Goal: Information Seeking & Learning: Check status

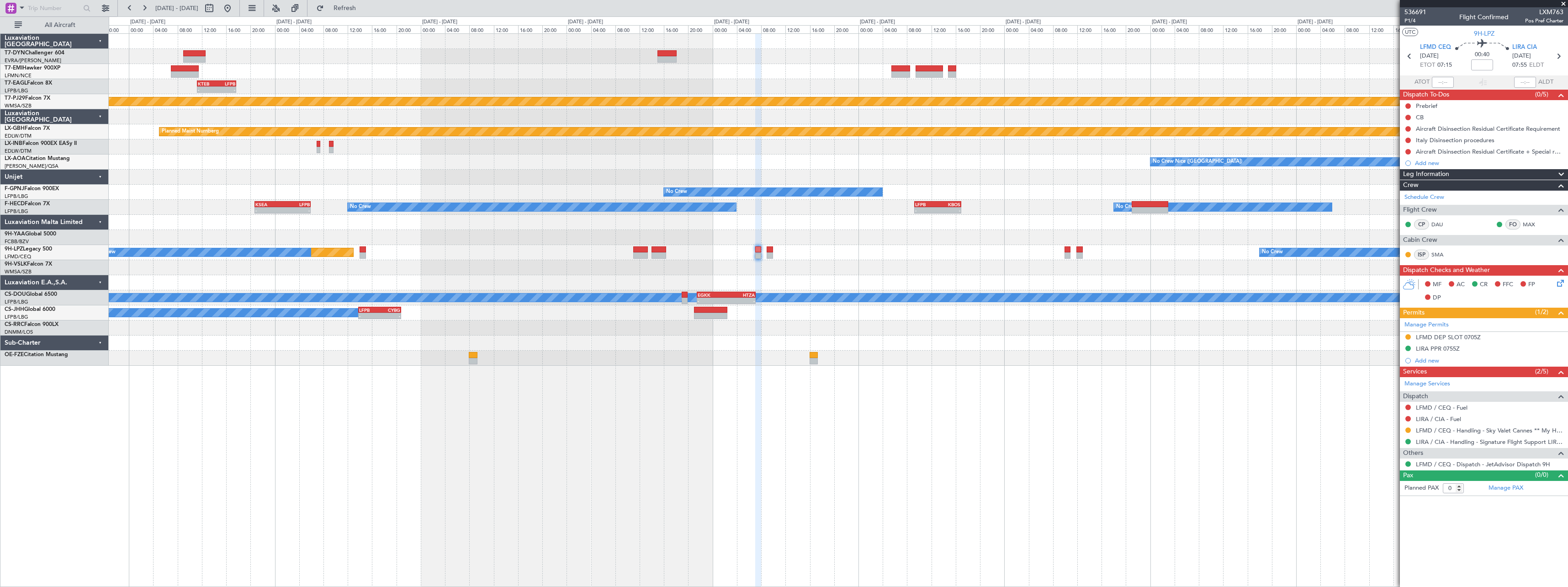
click at [381, 206] on div "- - KTEB 11:15 Z LFPB 17:40 Z Planned Maint [US_STATE] ([GEOGRAPHIC_DATA]) Plan…" at bounding box center [838, 200] width 1459 height 332
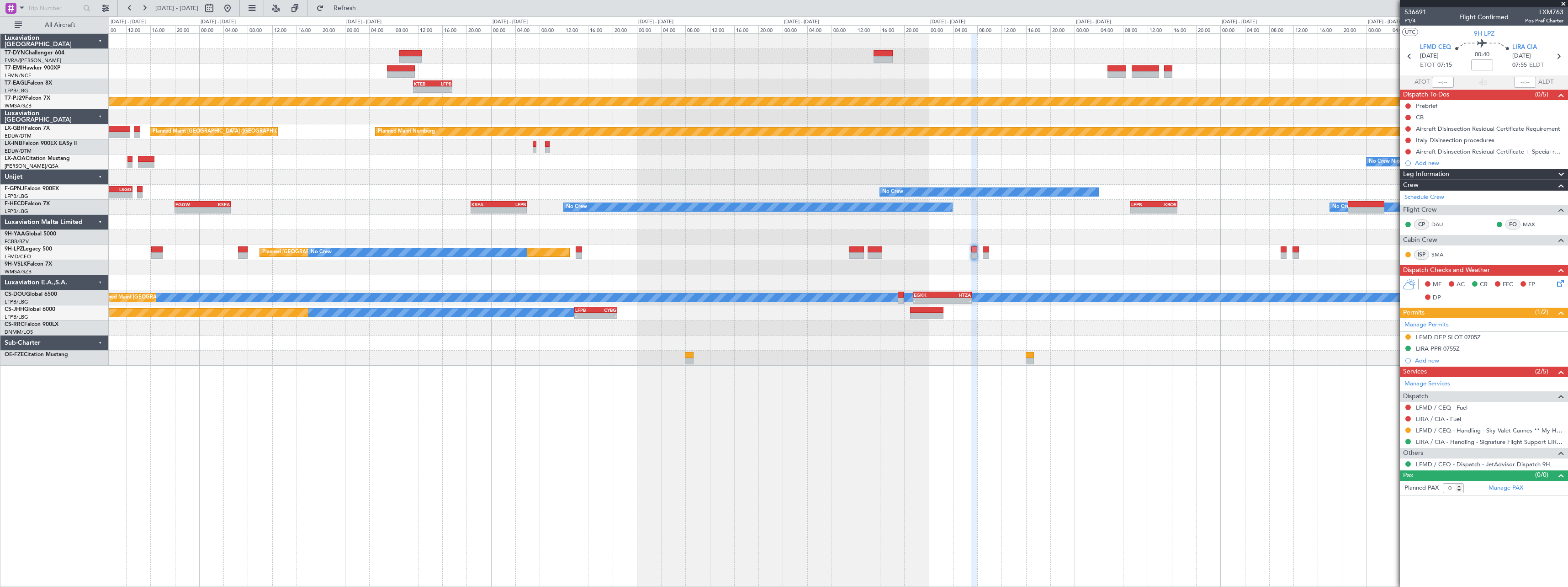
click at [359, 214] on div "Planned Maint [GEOGRAPHIC_DATA] - - KTEB 11:15 Z LFPB 17:40 Z Planned Maint [US…" at bounding box center [838, 200] width 1459 height 332
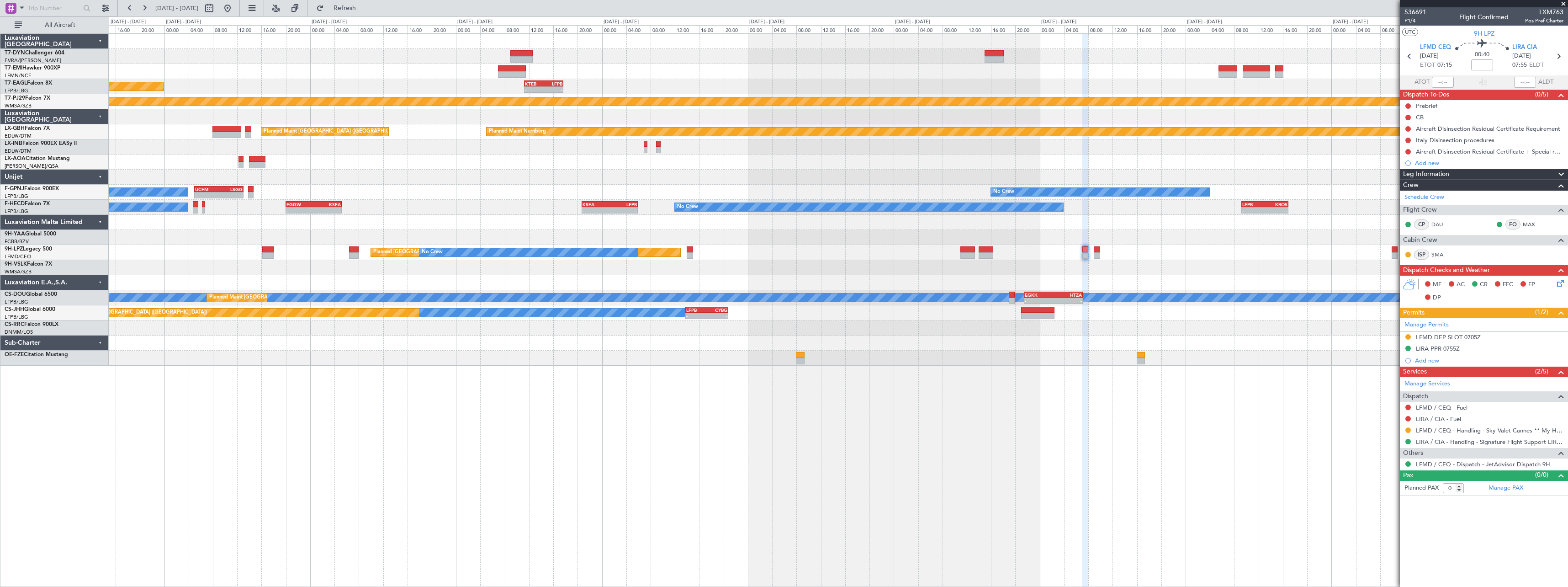
click at [363, 204] on div "Planned Maint [GEOGRAPHIC_DATA] - - KTEB 11:15 Z LFPB 17:40 Z Planned Maint [US…" at bounding box center [838, 200] width 1459 height 332
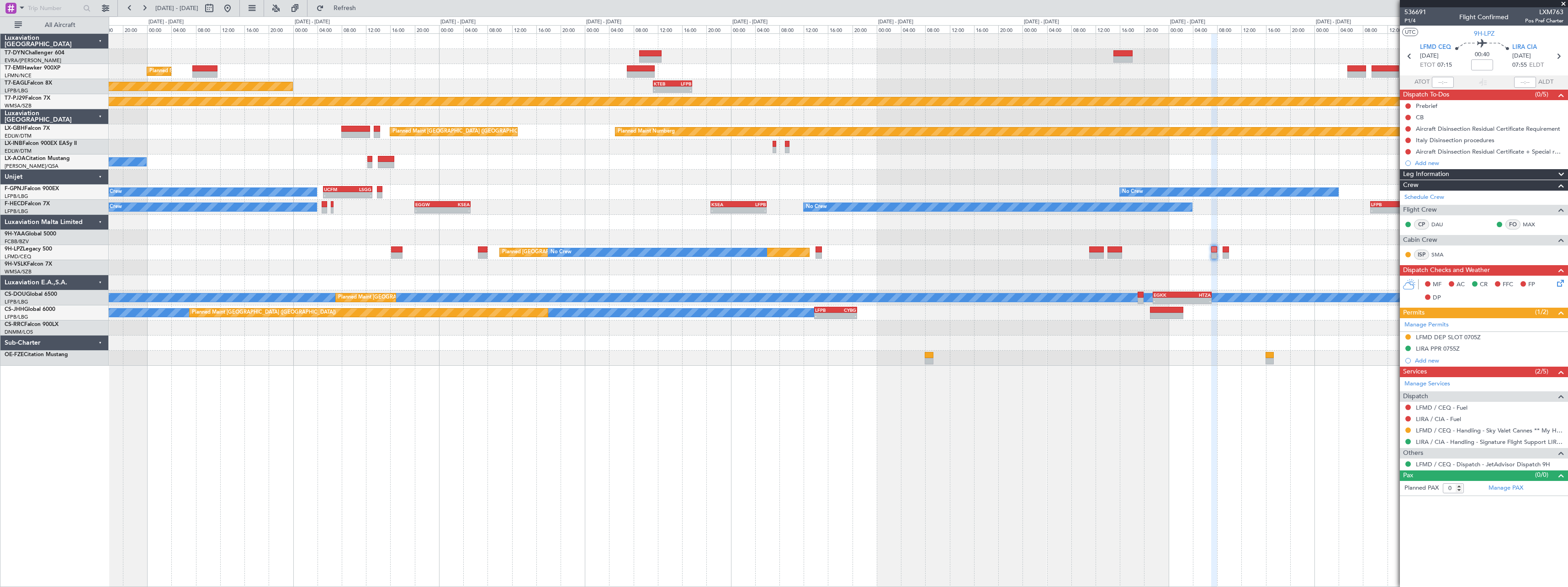
click at [351, 208] on div "No Crew - - KSEA 20:45 Z LFPB 05:55 Z - - LFPB 09:15 Z KBOS 16:55 Z EGGW 20:00 …" at bounding box center [838, 207] width 1459 height 15
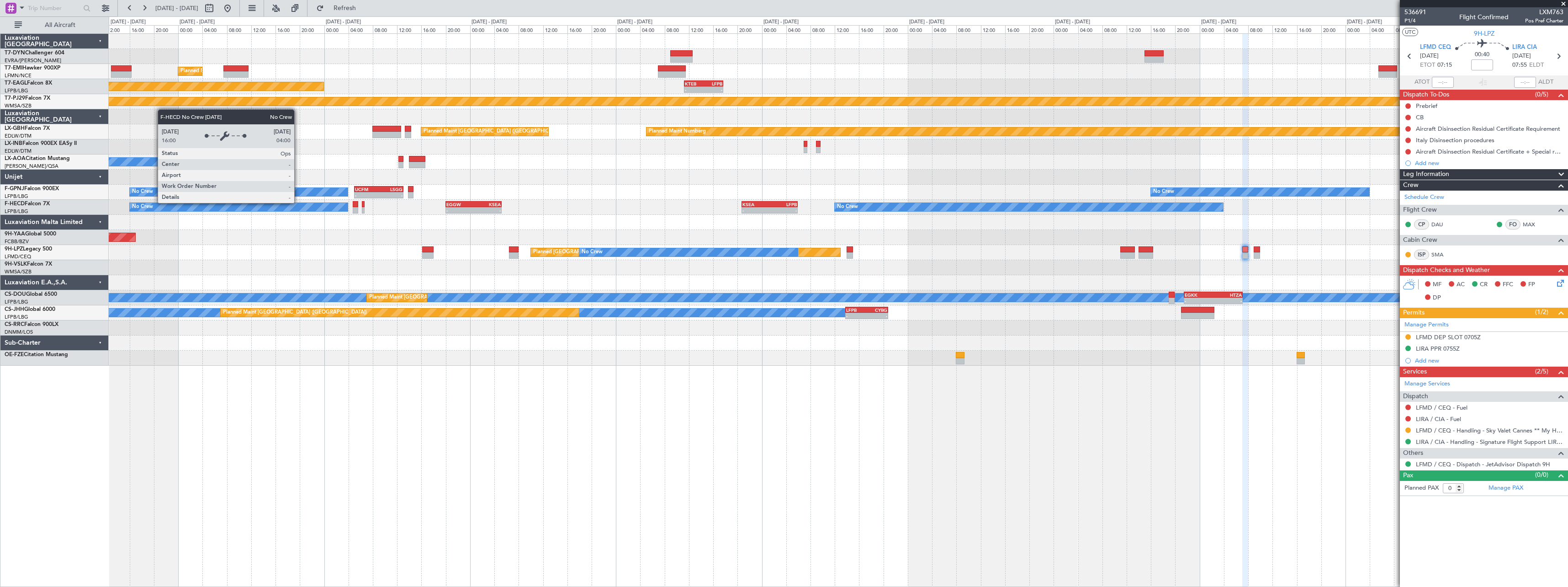
click at [349, 210] on div "No Crew" at bounding box center [239, 207] width 219 height 9
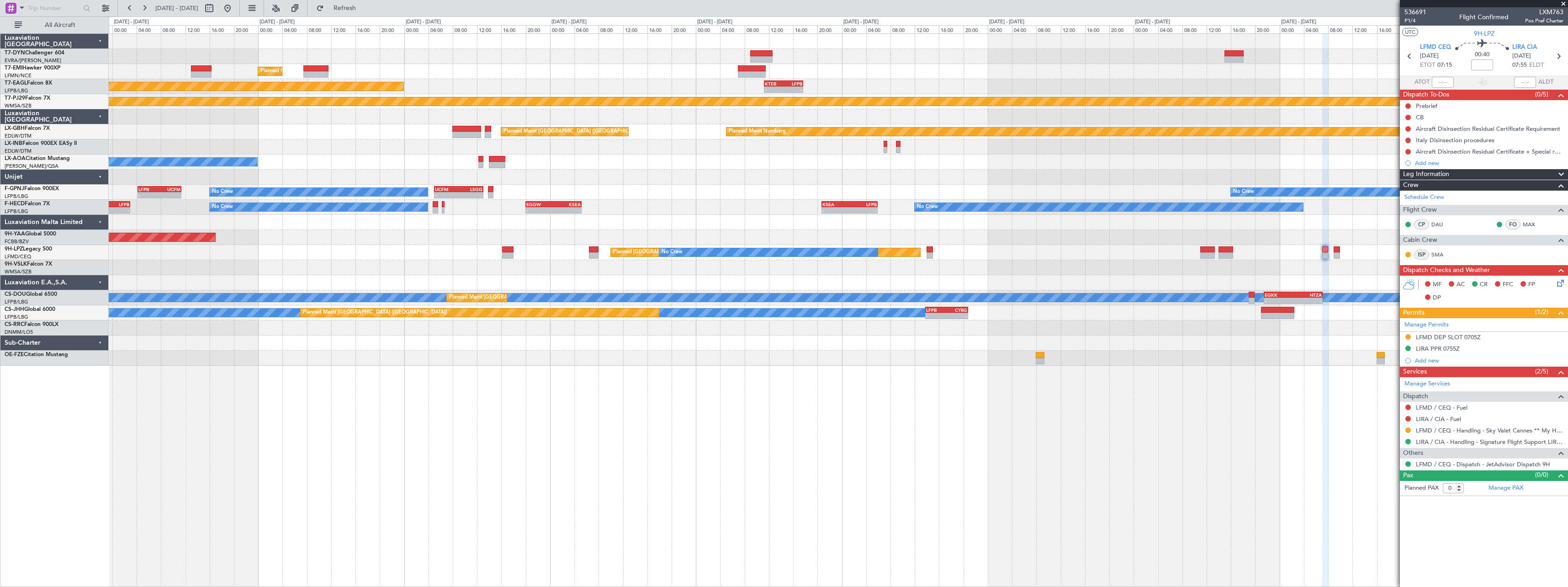
click at [364, 199] on div "No Crew UCFM 05:00 Z LSGG 13:05 Z - - No Crew LFPB 04:15 Z UCFM 11:25 Z - - No …" at bounding box center [838, 192] width 1459 height 15
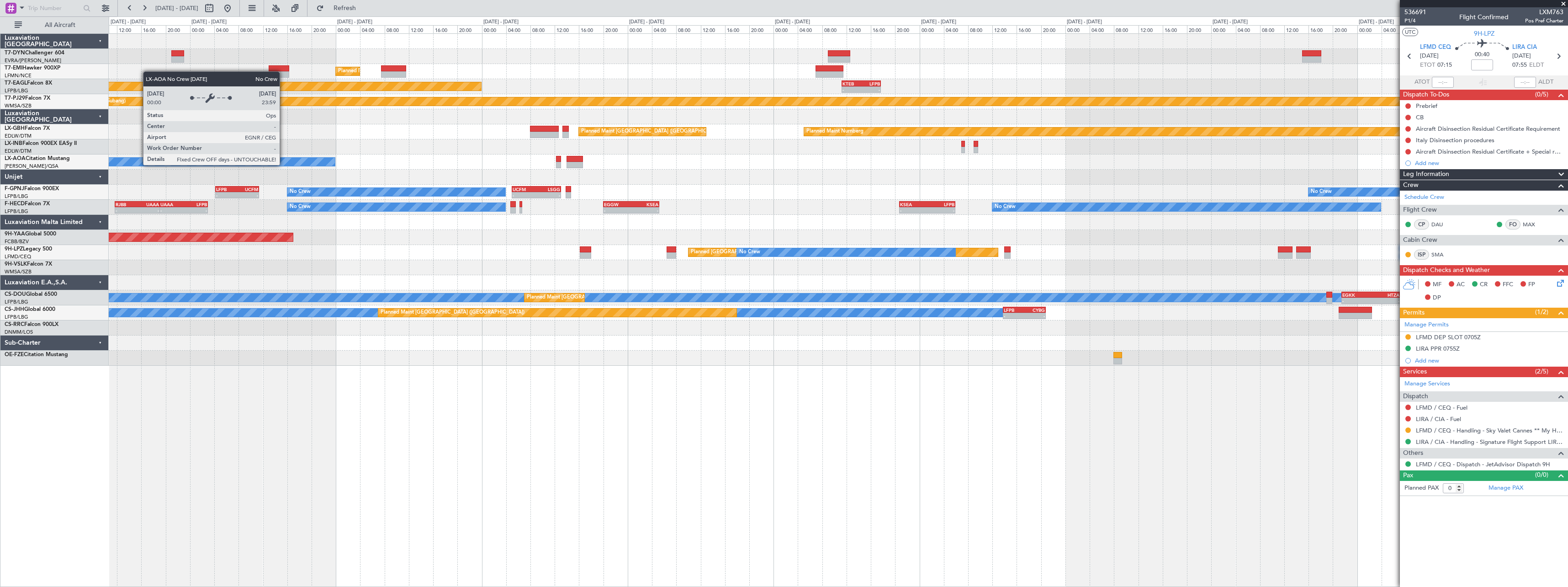
click at [321, 168] on div "No Crew [PERSON_NAME] No [GEOGRAPHIC_DATA] ([GEOGRAPHIC_DATA])" at bounding box center [838, 162] width 1459 height 15
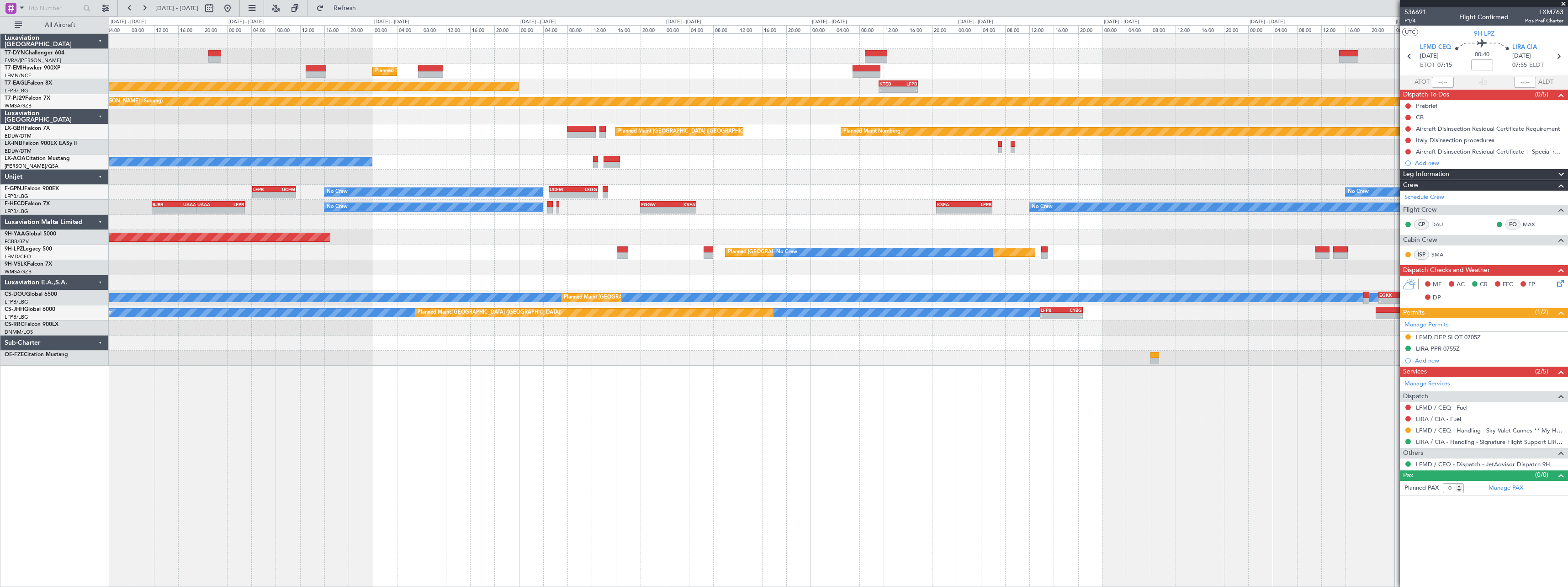
click at [332, 155] on div "Planned Maint [GEOGRAPHIC_DATA] - - KTEB 11:15 Z LFPB 17:40 Z Planned Maint [US…" at bounding box center [838, 200] width 1459 height 332
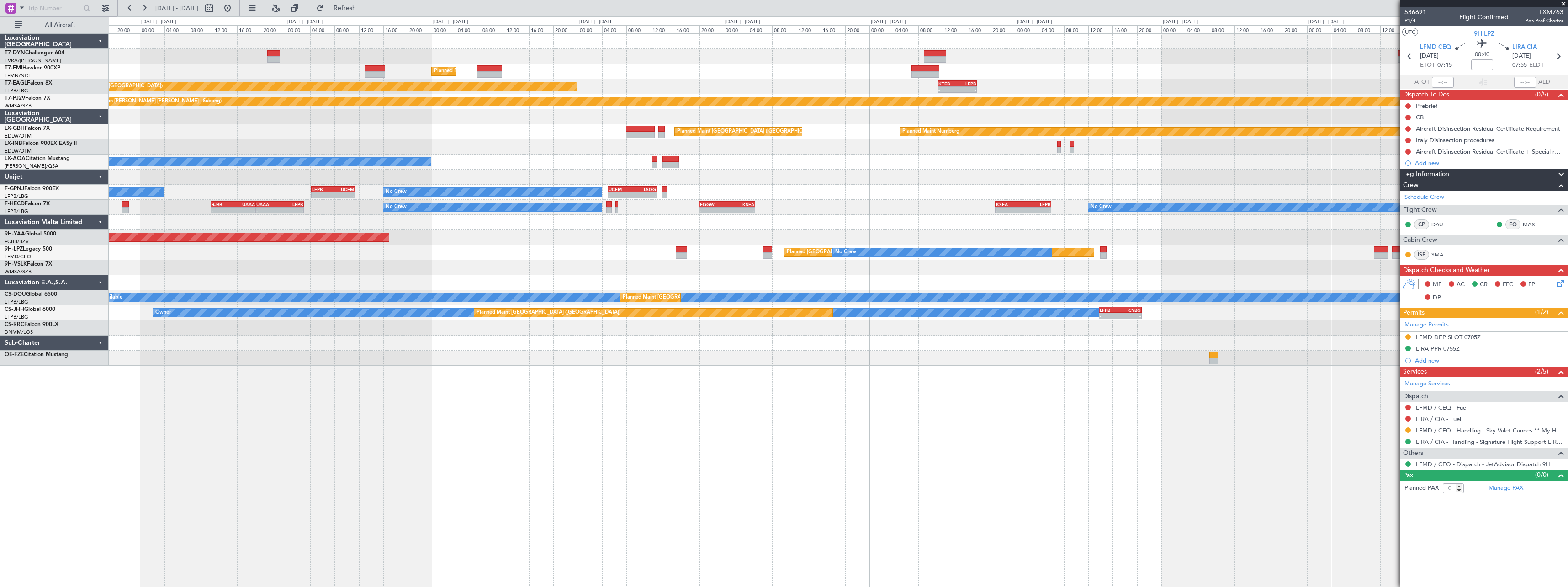
click at [322, 153] on div at bounding box center [838, 147] width 1459 height 15
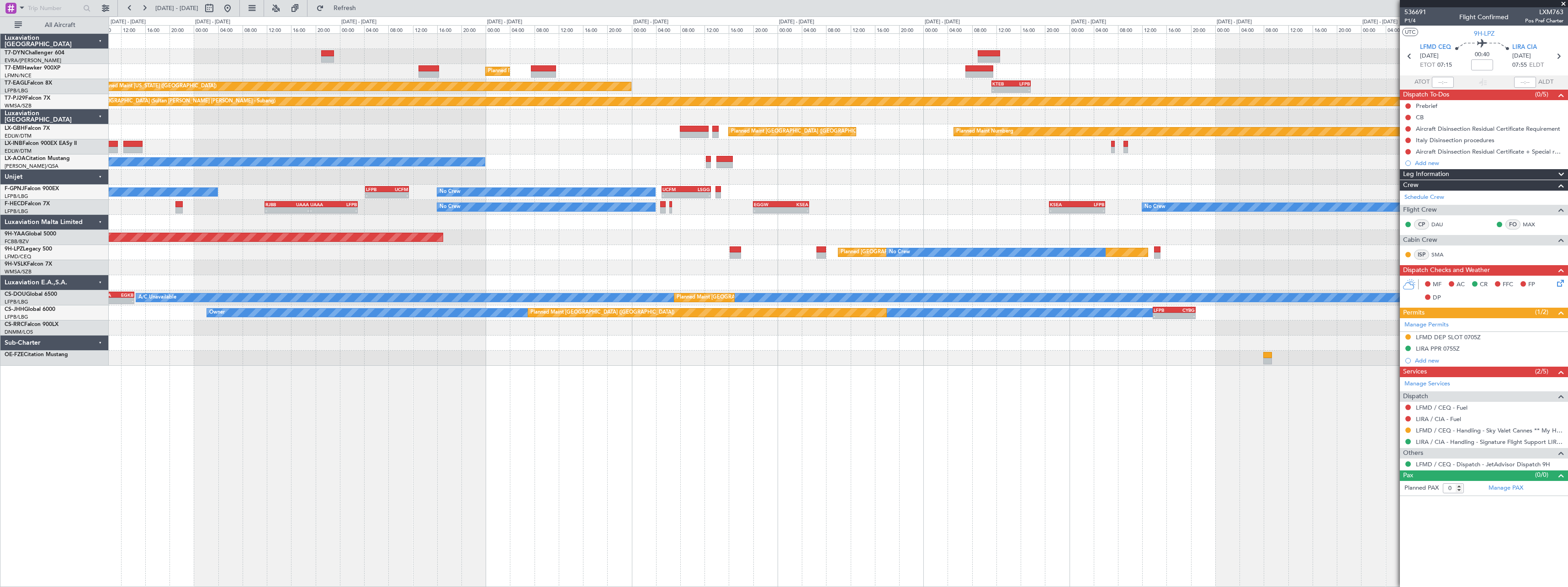
click at [329, 150] on div at bounding box center [838, 147] width 1459 height 15
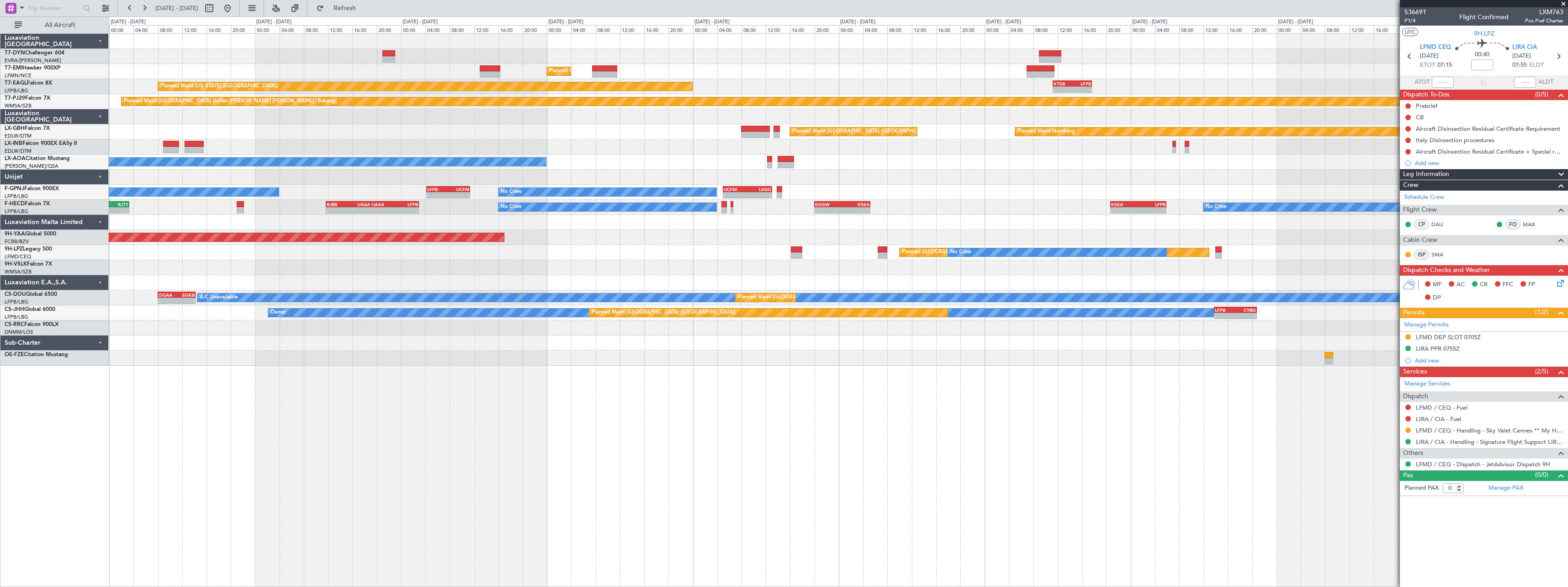
click at [382, 151] on div at bounding box center [838, 147] width 1459 height 15
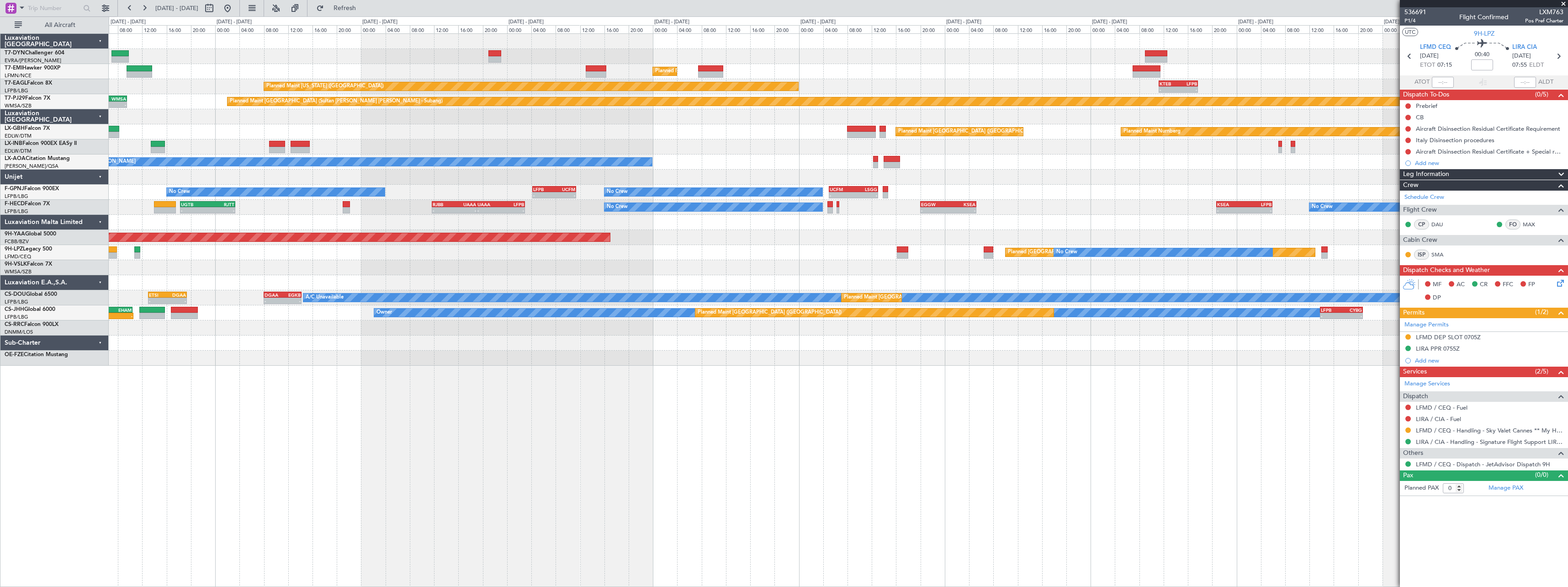
click at [365, 151] on div at bounding box center [838, 147] width 1459 height 15
